Goal: Use online tool/utility: Utilize a website feature to perform a specific function

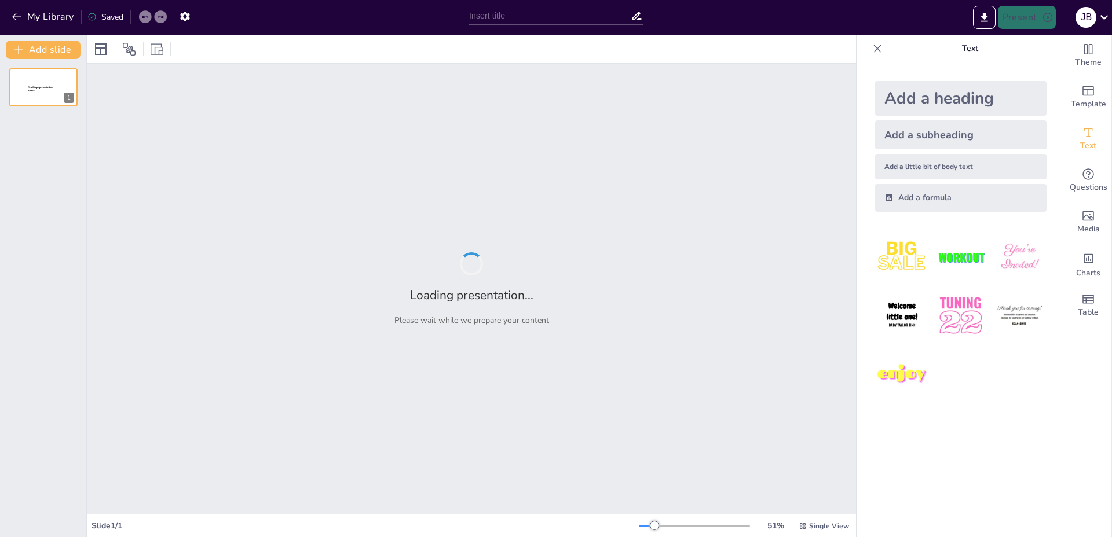
type input "Exploring the Legacy of Space Shuttle Hermes"
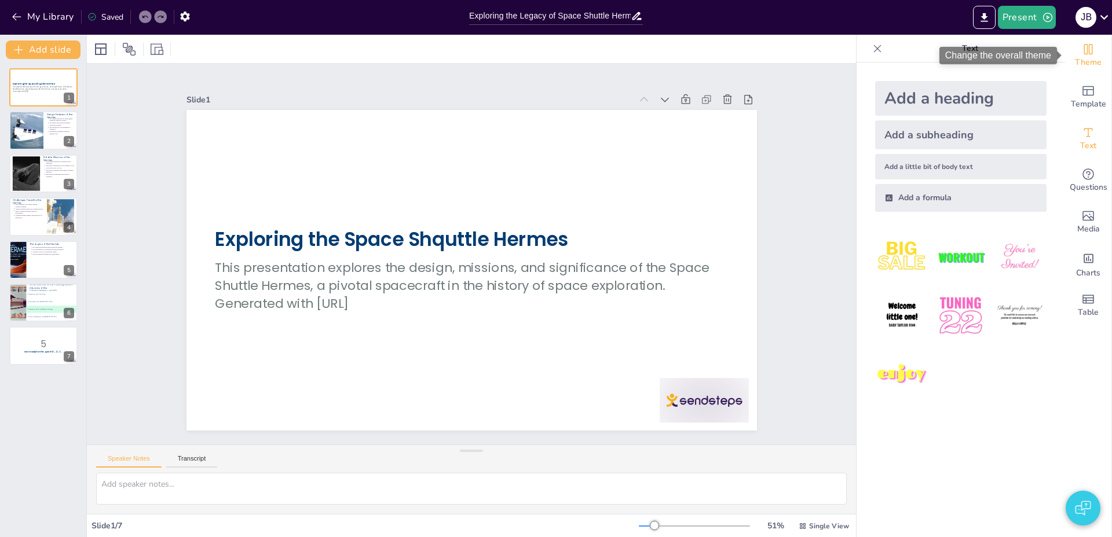
click at [1082, 56] on span "Theme" at bounding box center [1088, 62] width 27 height 13
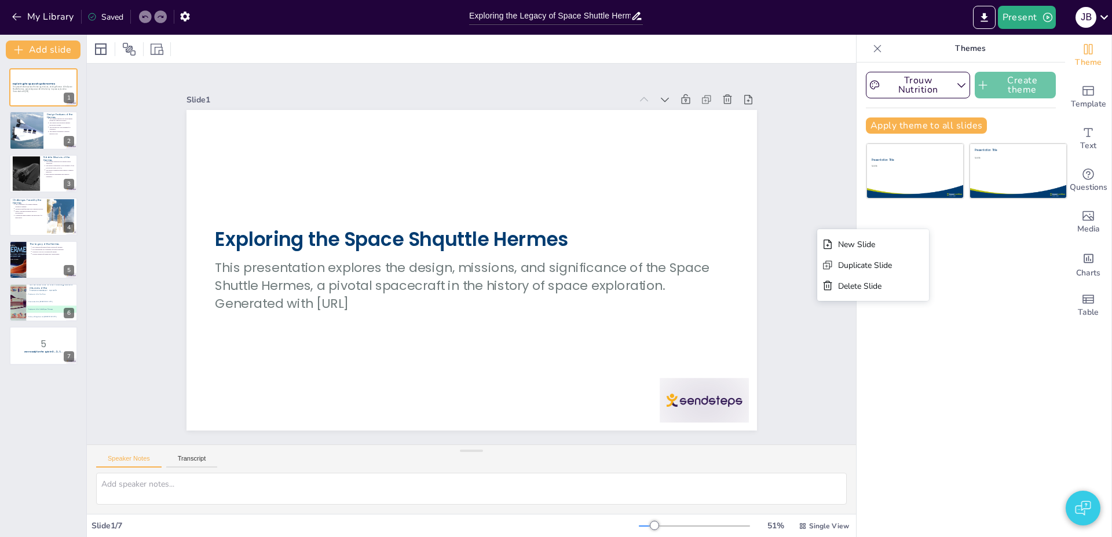
click at [1011, 94] on button "Create theme" at bounding box center [1014, 85] width 81 height 27
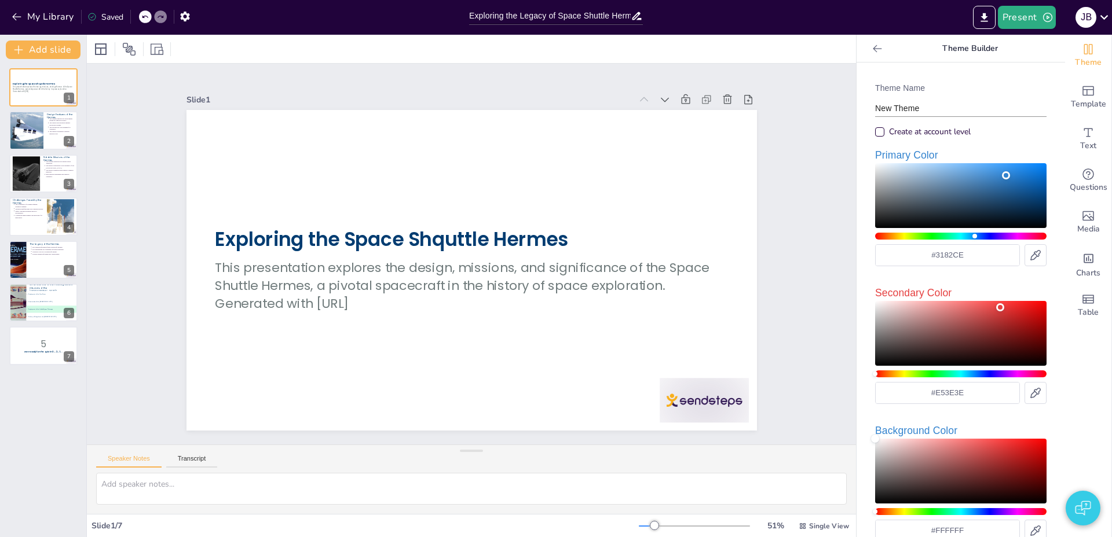
click at [923, 107] on input "New Theme" at bounding box center [960, 108] width 171 height 17
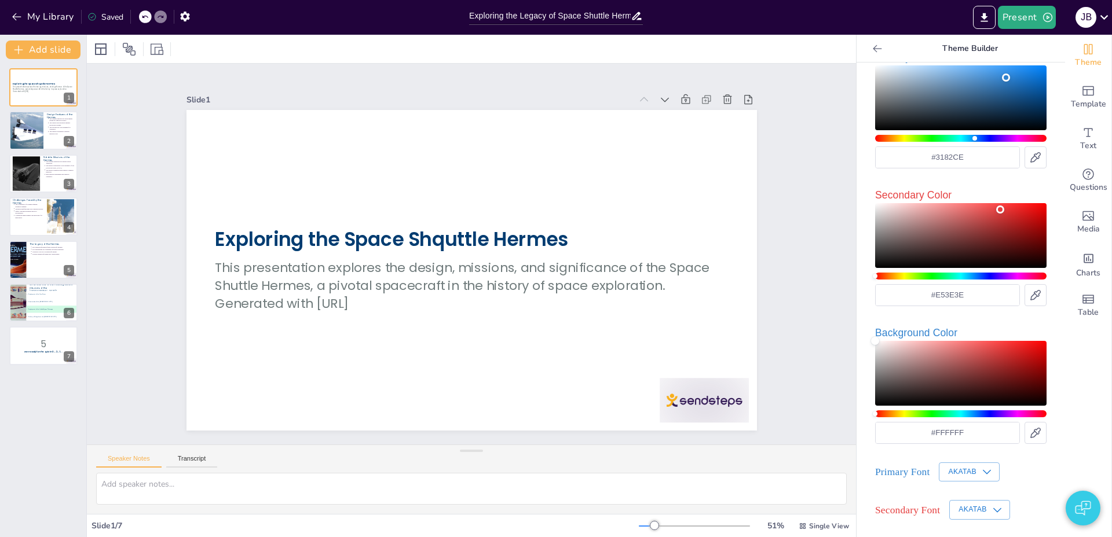
scroll to position [149, 0]
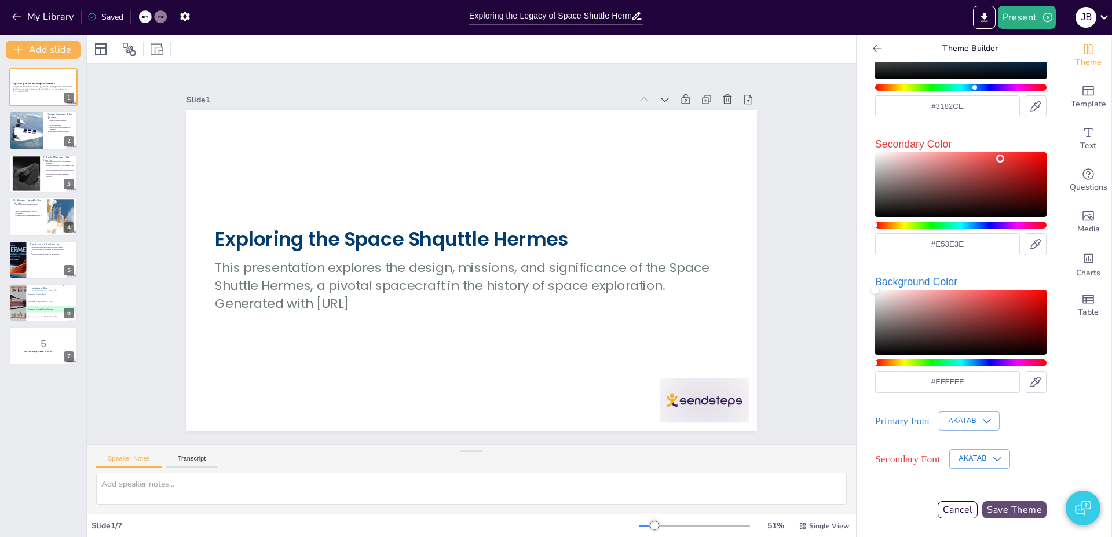
type input "jaaps theme"
drag, startPoint x: 1003, startPoint y: 504, endPoint x: 1101, endPoint y: 388, distance: 152.0
click at [1003, 504] on button "Save Theme" at bounding box center [1014, 509] width 64 height 17
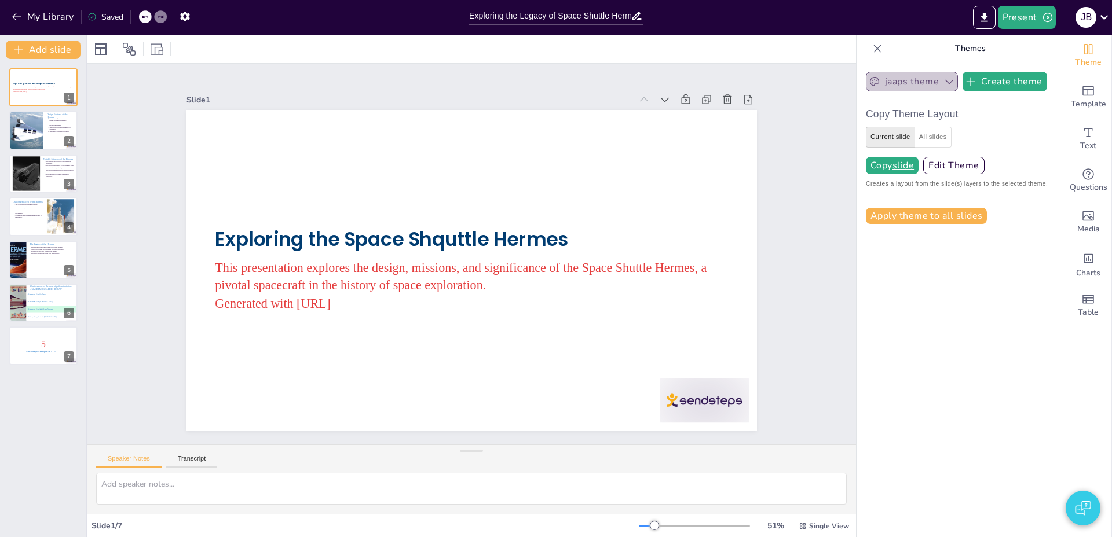
click at [932, 86] on button "jaaps theme" at bounding box center [912, 82] width 92 height 20
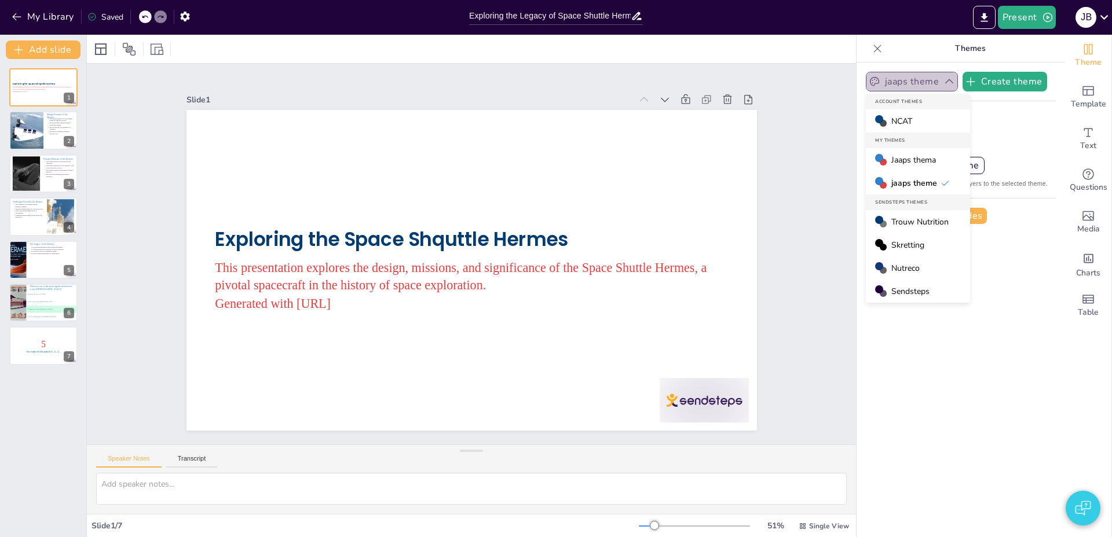
click at [932, 86] on button "jaaps theme" at bounding box center [912, 82] width 92 height 20
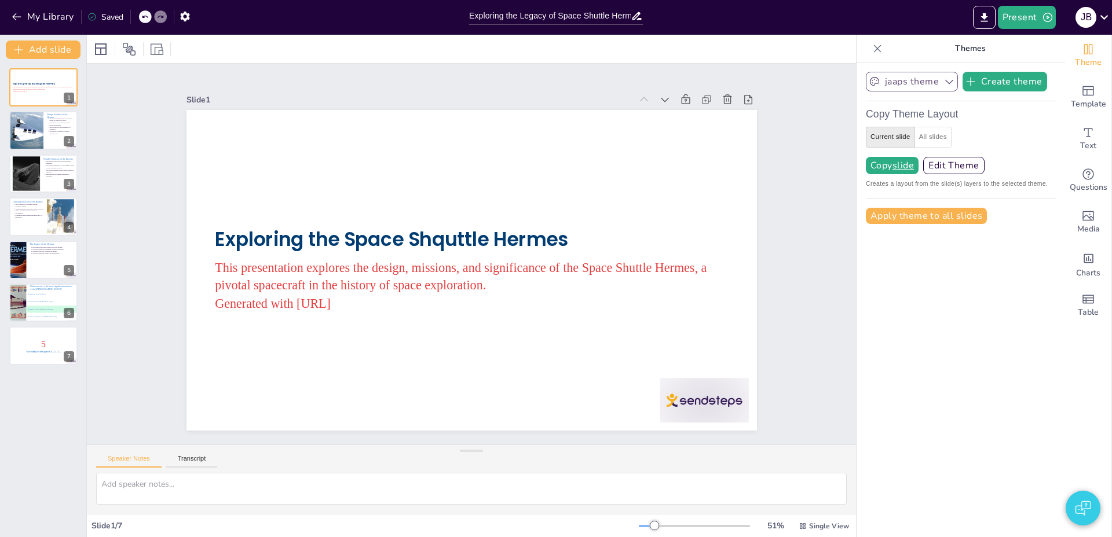
click at [915, 78] on button "jaaps theme" at bounding box center [912, 82] width 92 height 20
click at [944, 360] on div "jaaps theme Create theme Copy Theme Layout Current slide All slides Copy slide …" at bounding box center [960, 300] width 208 height 475
click at [943, 359] on div "jaaps theme Create theme Copy Theme Layout Current slide All slides Copy slide …" at bounding box center [960, 300] width 208 height 475
click at [940, 360] on div "jaaps theme Create theme Copy Theme Layout Current slide All slides Copy slide …" at bounding box center [960, 300] width 208 height 475
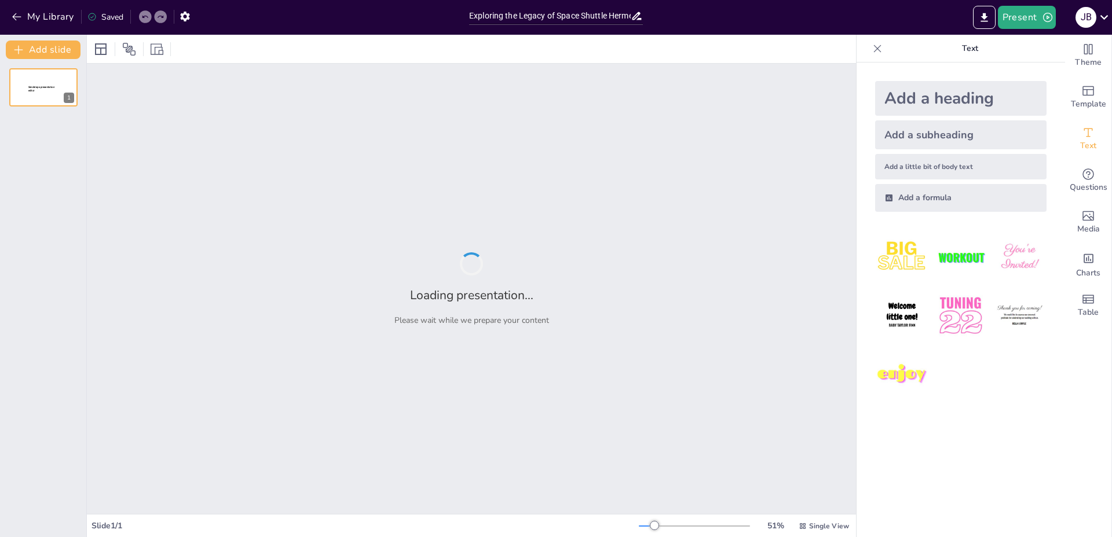
type input "Exploring the Legacy of Space Shuttle Hermes"
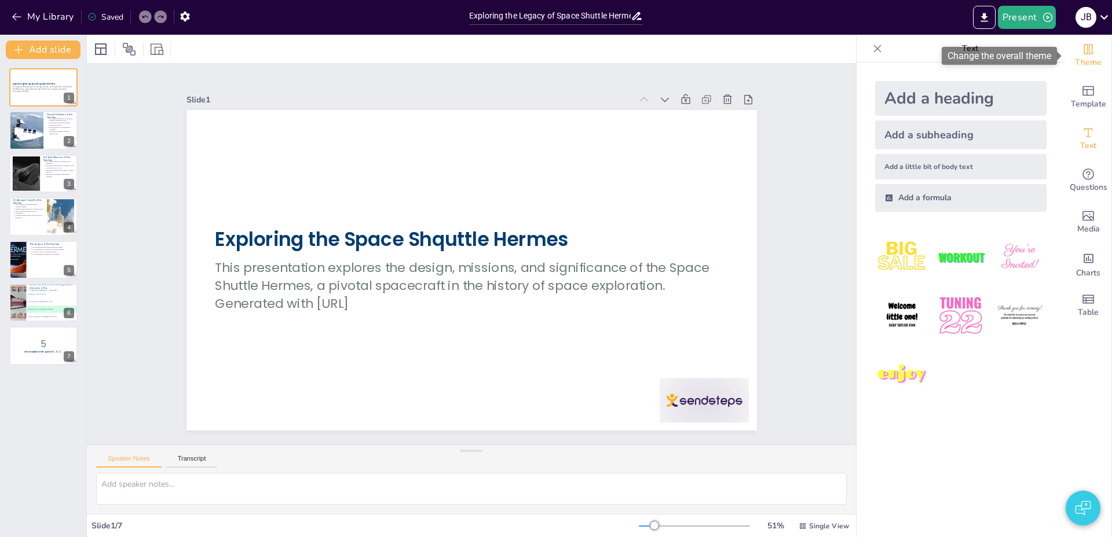
click at [1086, 55] on icon "Change the overall theme" at bounding box center [1088, 49] width 14 height 14
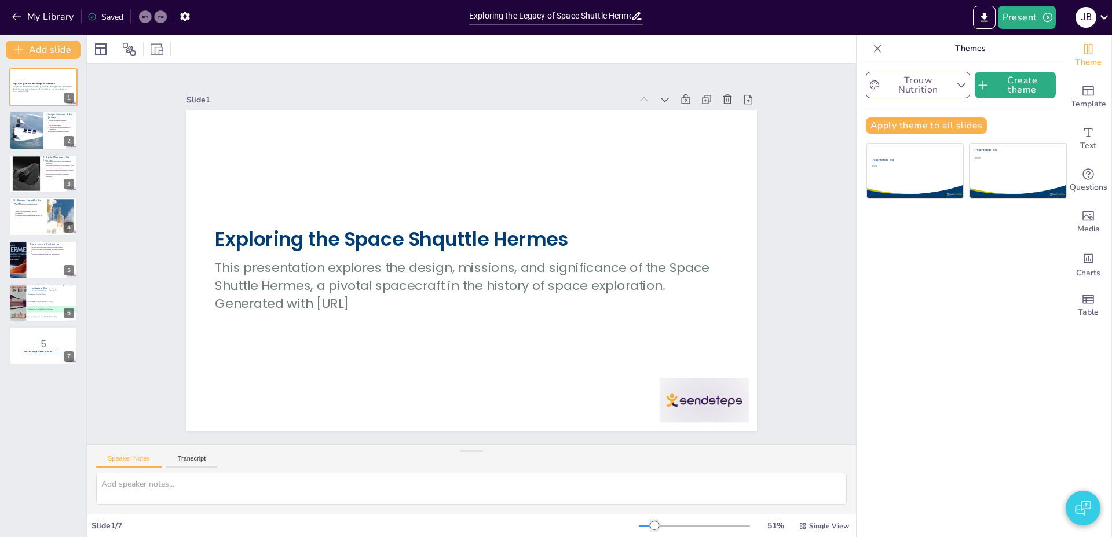
click at [956, 78] on button "Trouw Nutrition" at bounding box center [918, 85] width 104 height 27
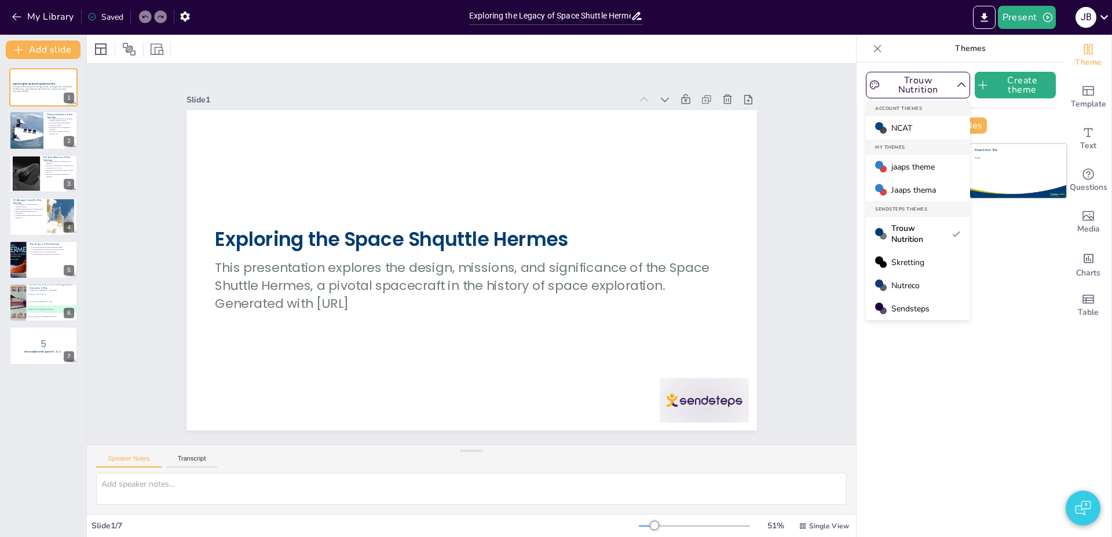
click at [920, 189] on span "Jaaps thema" at bounding box center [913, 190] width 45 height 11
